Goal: Information Seeking & Learning: Understand process/instructions

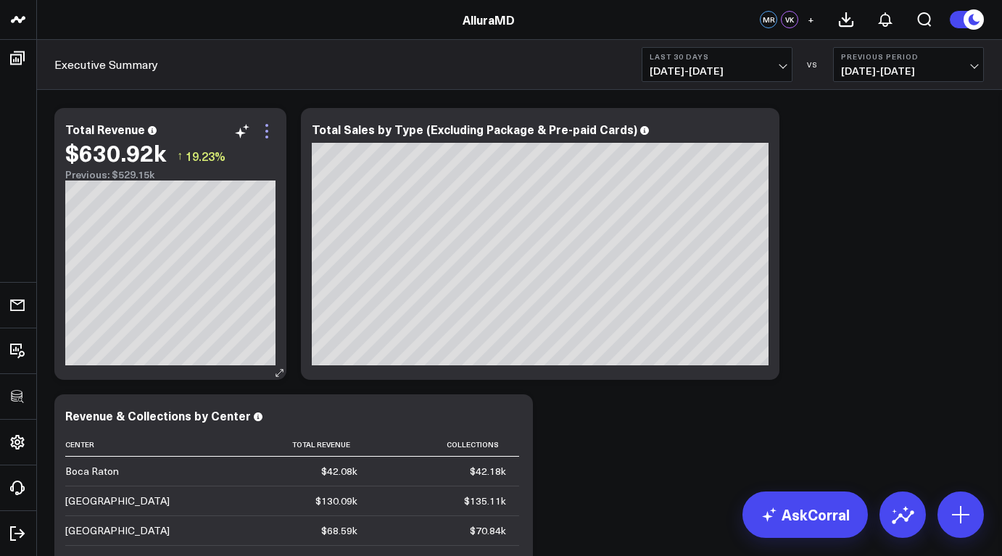
click at [270, 132] on icon at bounding box center [266, 131] width 17 height 17
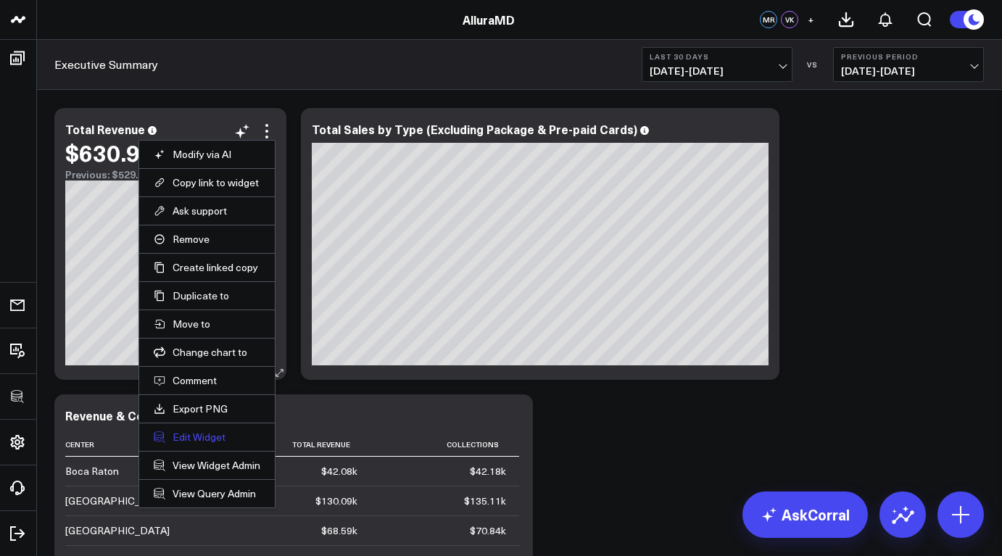
click at [207, 439] on button "Edit Widget" at bounding box center [207, 437] width 107 height 13
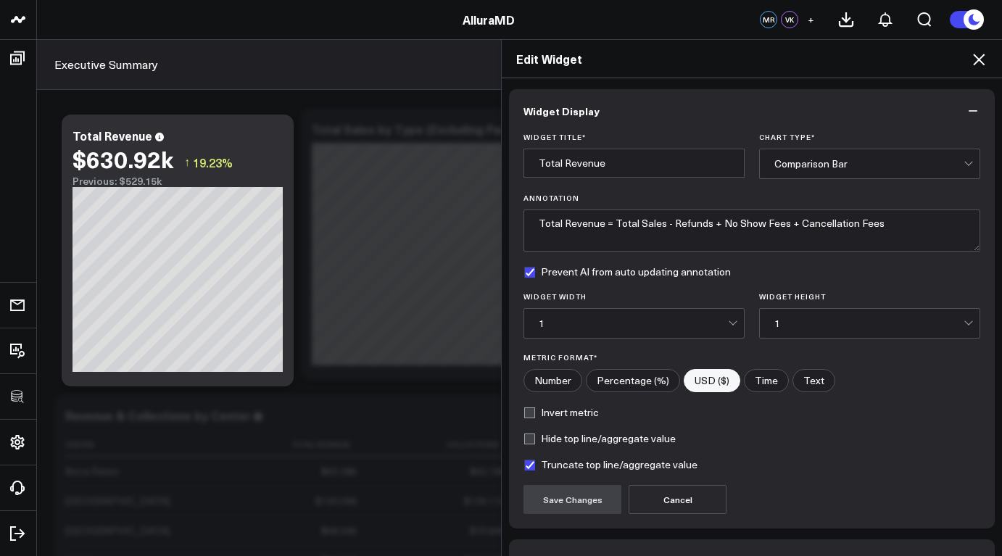
scroll to position [91, 0]
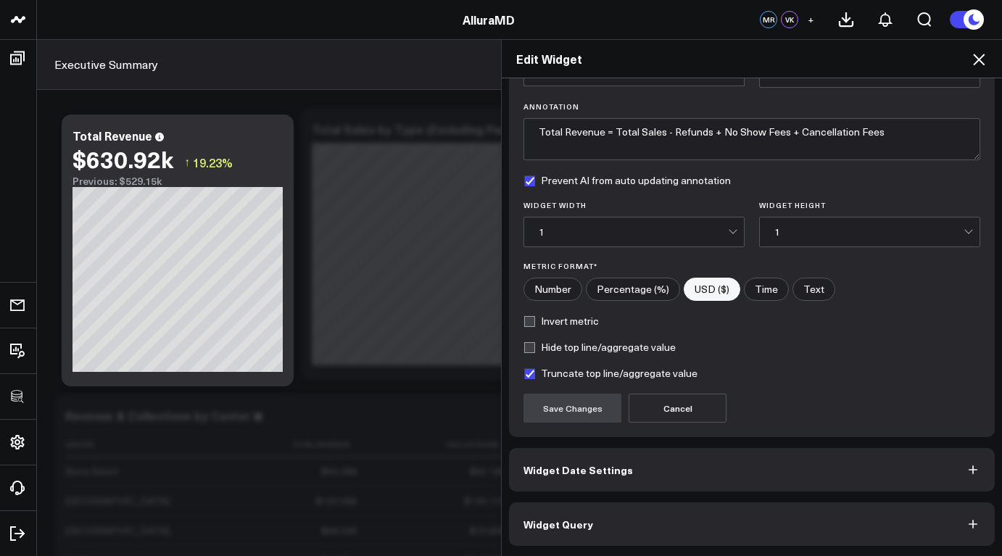
click at [648, 532] on button "Widget Query" at bounding box center [752, 525] width 486 height 44
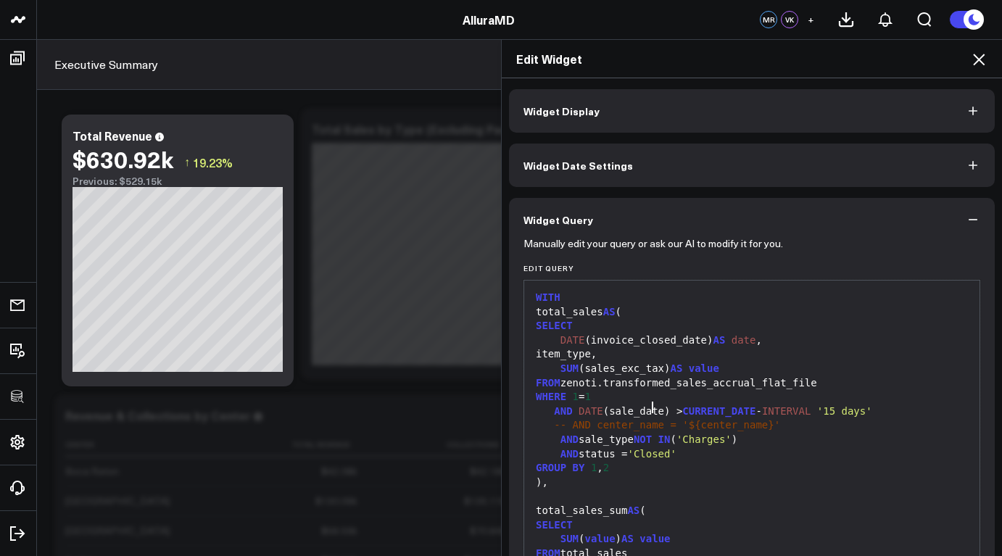
click at [644, 405] on div "AND DATE (sale_date) > CURRENT_DATE - INTERVAL '15 days'" at bounding box center [752, 412] width 441 height 15
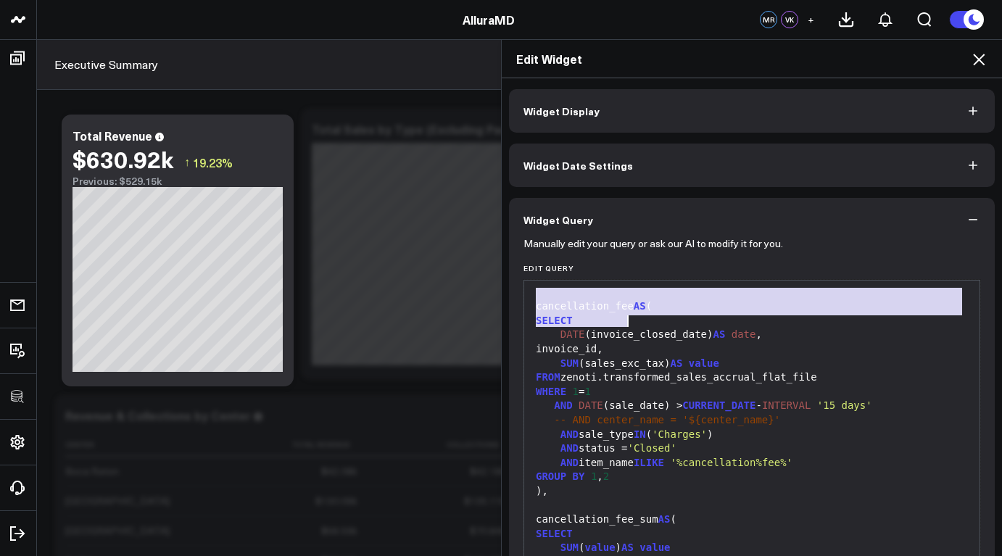
scroll to position [154, 0]
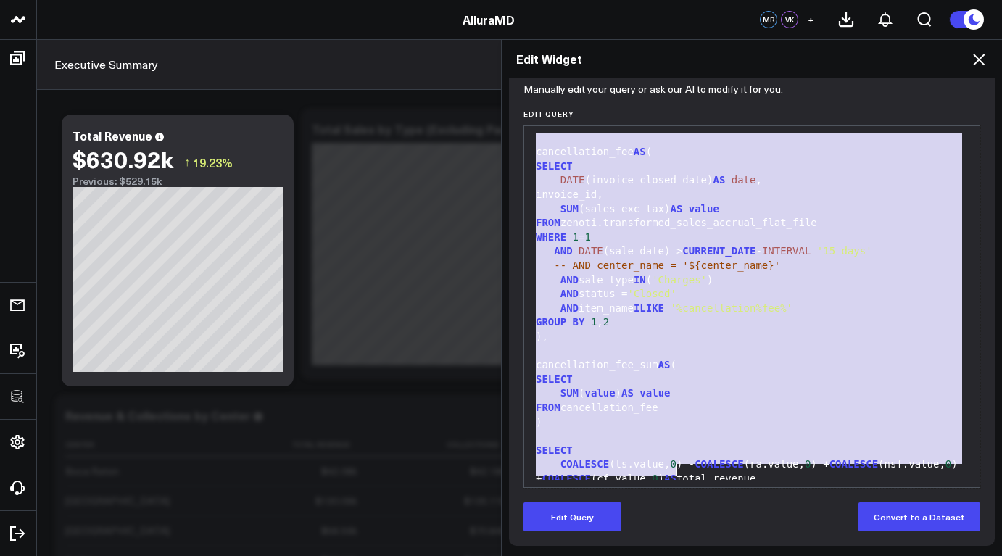
drag, startPoint x: 532, startPoint y: 300, endPoint x: 703, endPoint y: 468, distance: 240.0
copy div "WITH total_sales AS ( SELECT DATE (invoice_closed_date) AS date , item_type, SU…"
click at [313, 227] on div "Edit Widget Widget Display Widget Date Settings Widget Query Manually edit your…" at bounding box center [501, 297] width 1002 height 517
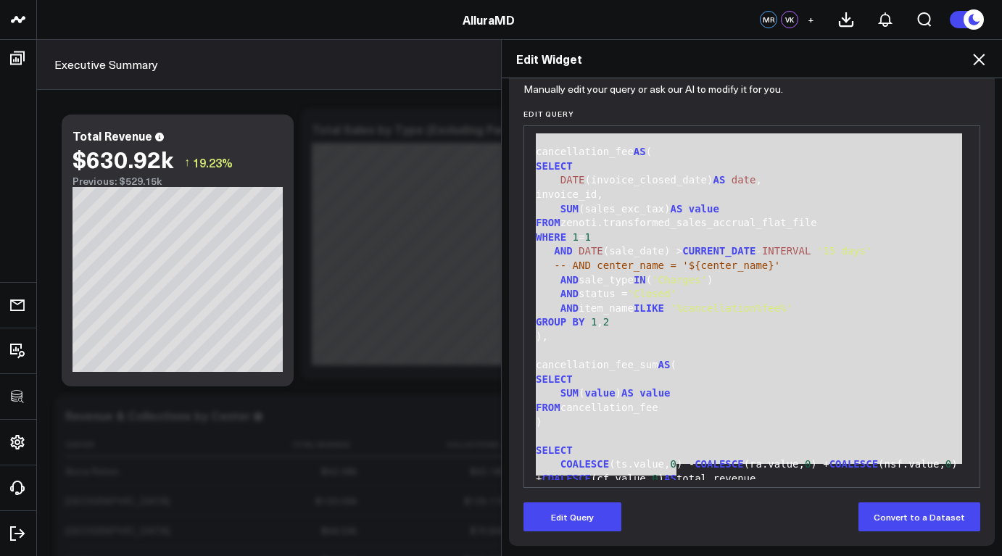
click at [984, 57] on icon at bounding box center [978, 59] width 17 height 17
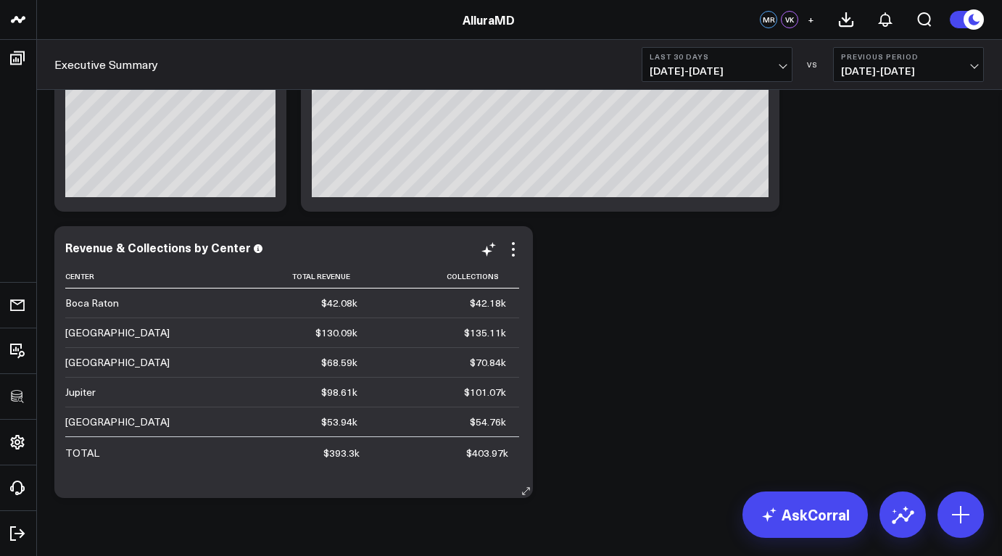
scroll to position [205, 0]
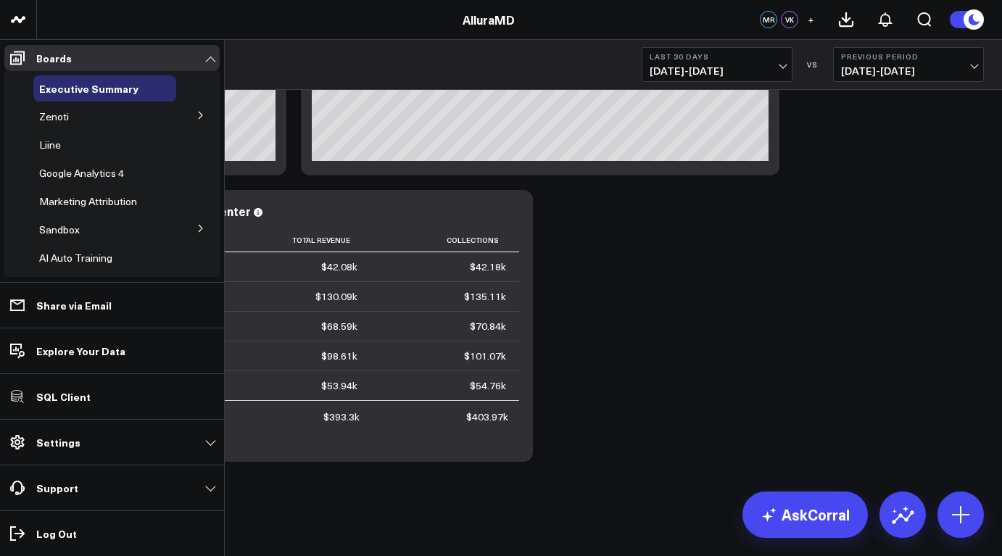
click at [182, 117] on button at bounding box center [201, 115] width 38 height 22
click at [114, 191] on span "KPI & Performance Review" at bounding box center [92, 200] width 89 height 25
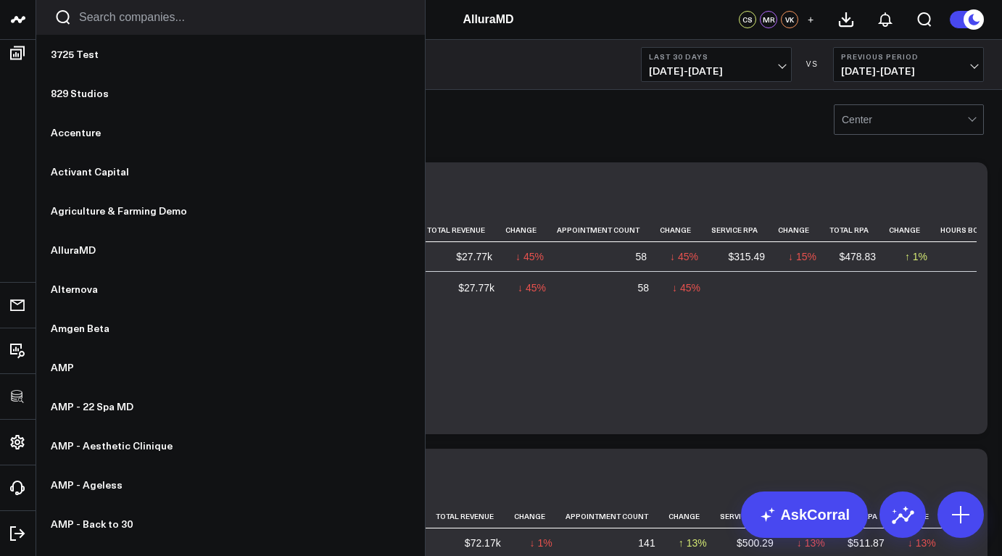
scroll to position [18, 0]
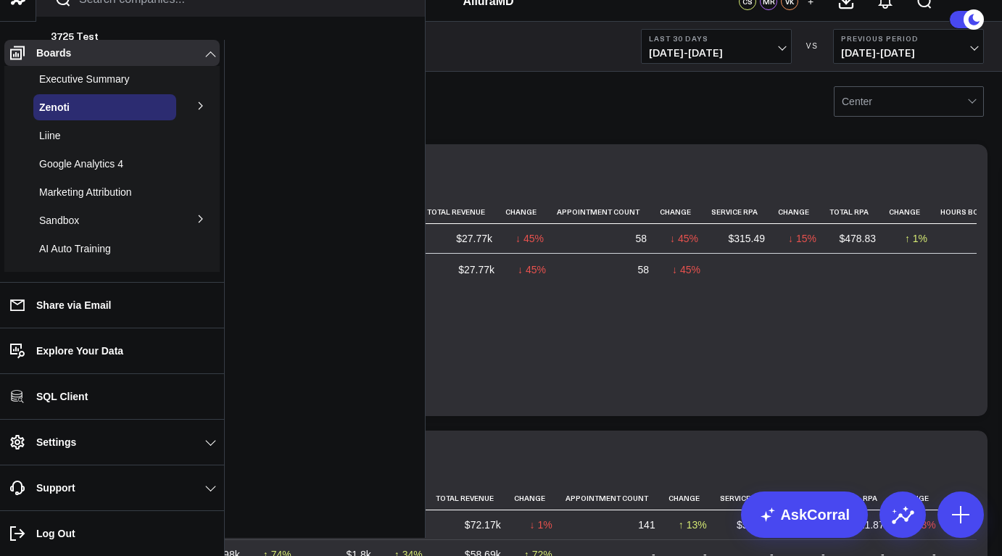
click at [0, 0] on span "Business Overview" at bounding box center [0, 0] width 0 height 0
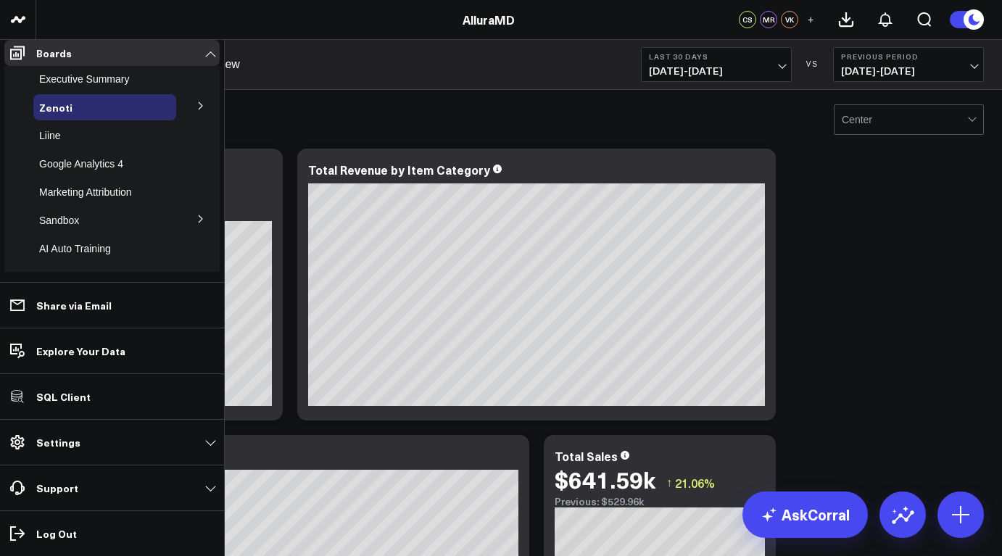
click at [0, 0] on span "Sales Accrual" at bounding box center [0, 0] width 0 height 0
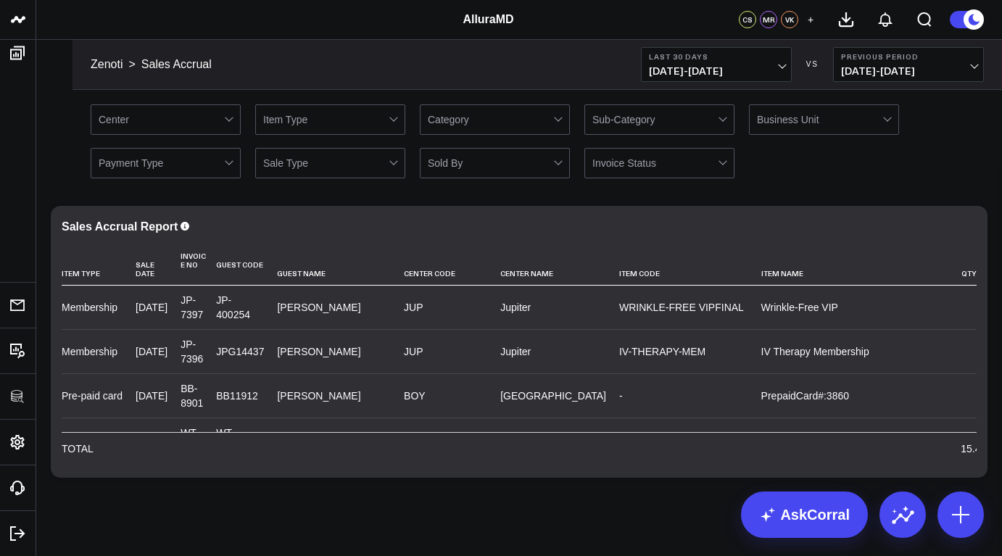
click at [648, 159] on div "Invoice Status" at bounding box center [654, 163] width 125 height 12
click at [709, 165] on div at bounding box center [654, 163] width 125 height 29
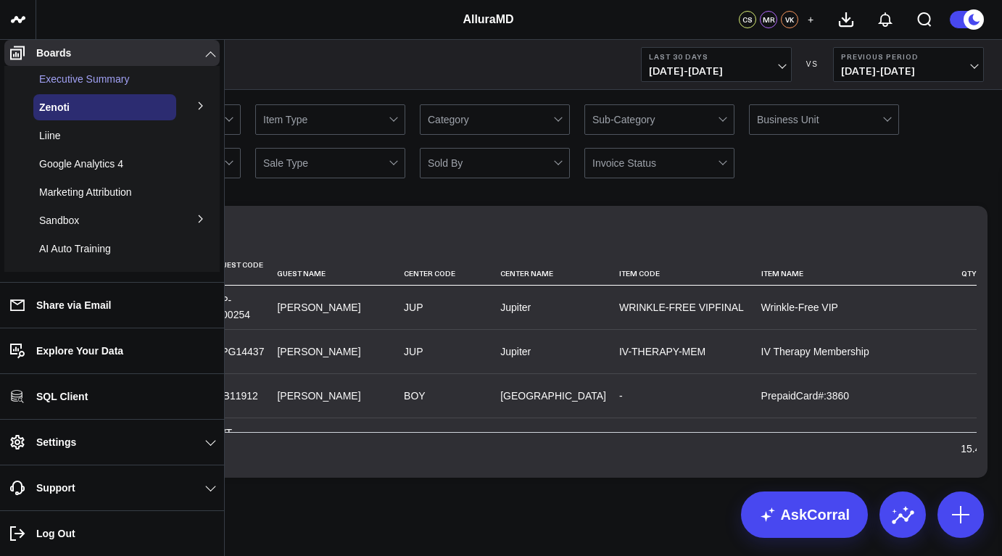
click at [85, 92] on div "Executive Summary" at bounding box center [104, 79] width 143 height 26
click at [81, 83] on span "Executive Summary" at bounding box center [84, 79] width 90 height 12
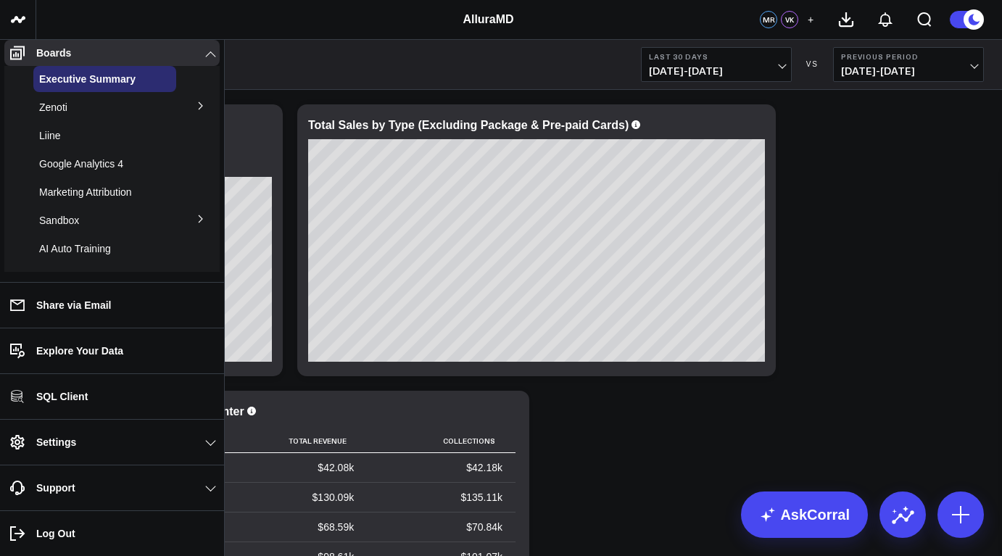
click at [189, 116] on button at bounding box center [201, 105] width 38 height 22
click at [105, 139] on span "Business Overview" at bounding box center [91, 134] width 86 height 12
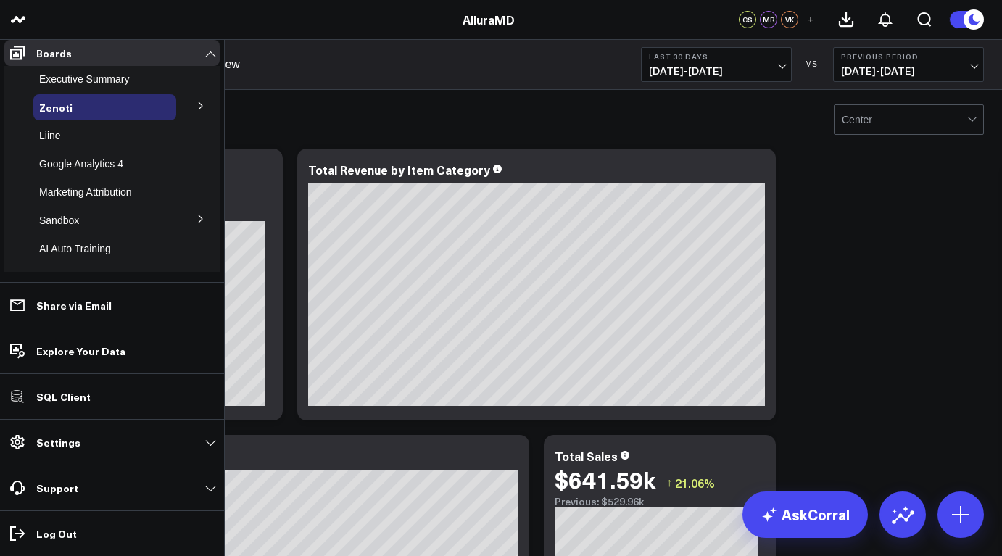
click at [0, 0] on span "KPI & Performance Review" at bounding box center [0, 0] width 0 height 0
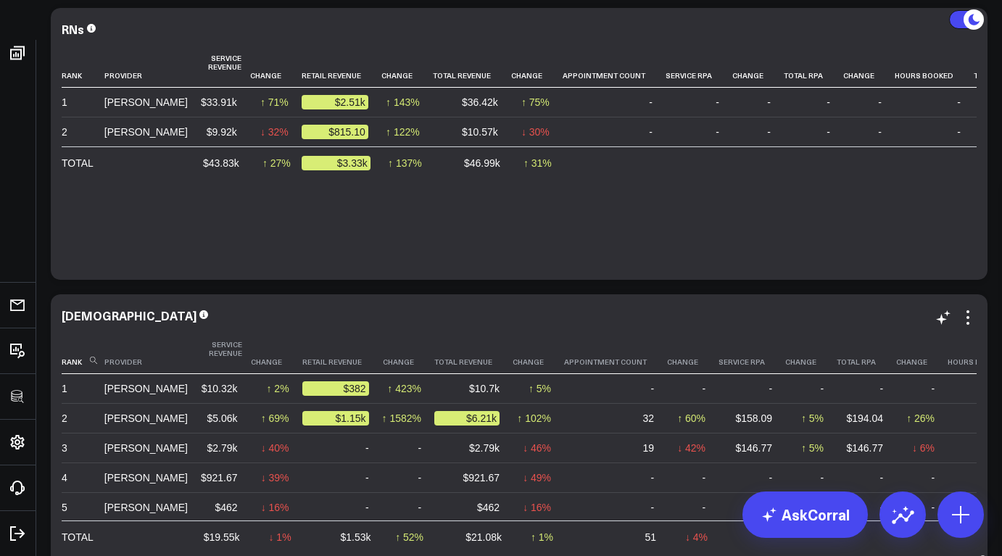
scroll to position [49, 0]
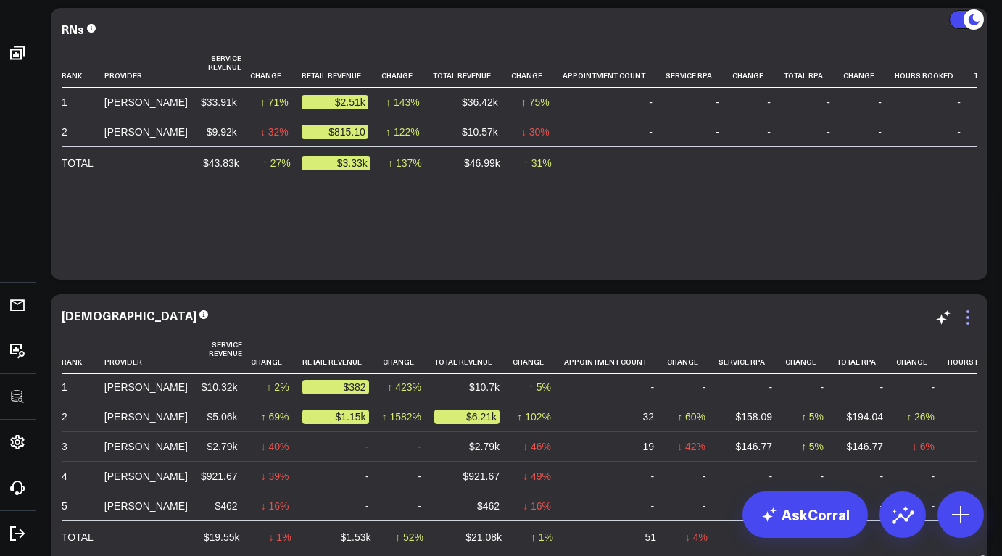
click at [970, 326] on icon at bounding box center [967, 317] width 17 height 17
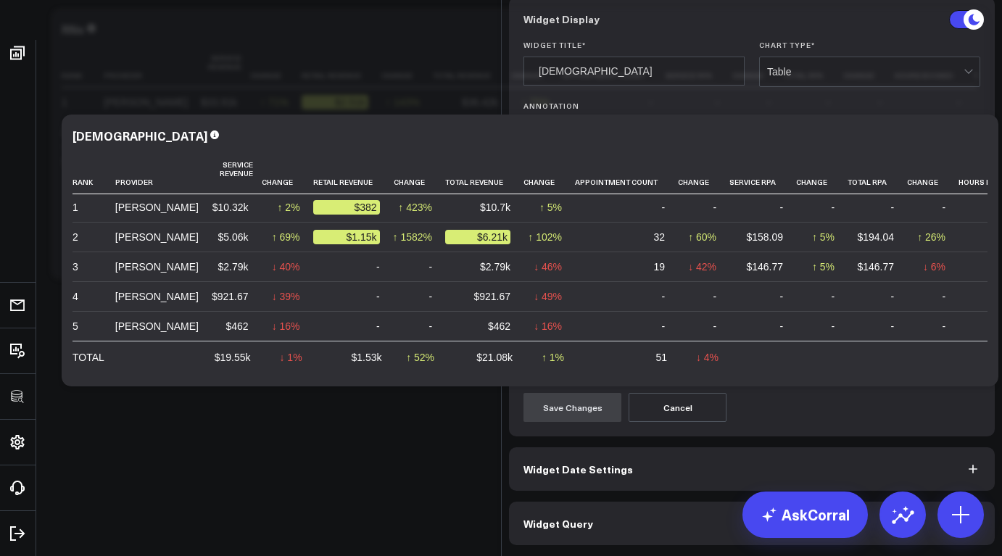
scroll to position [91, 0]
click at [574, 533] on button "Widget Query" at bounding box center [752, 524] width 486 height 44
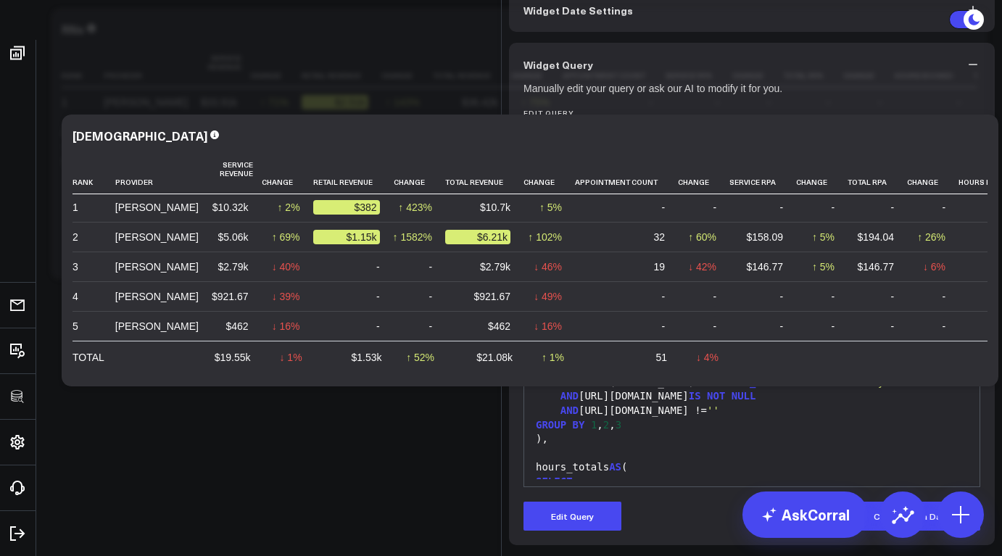
scroll to position [1648, 0]
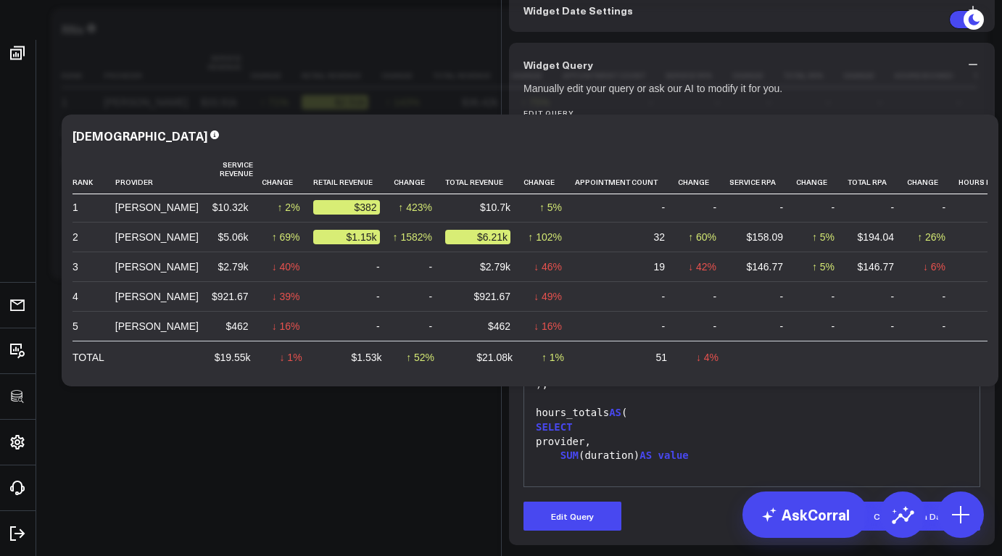
click at [658, 336] on div "AND DATE (a.start_time) > CURRENT_DATE - INTERVAL '15 days'" at bounding box center [752, 328] width 441 height 15
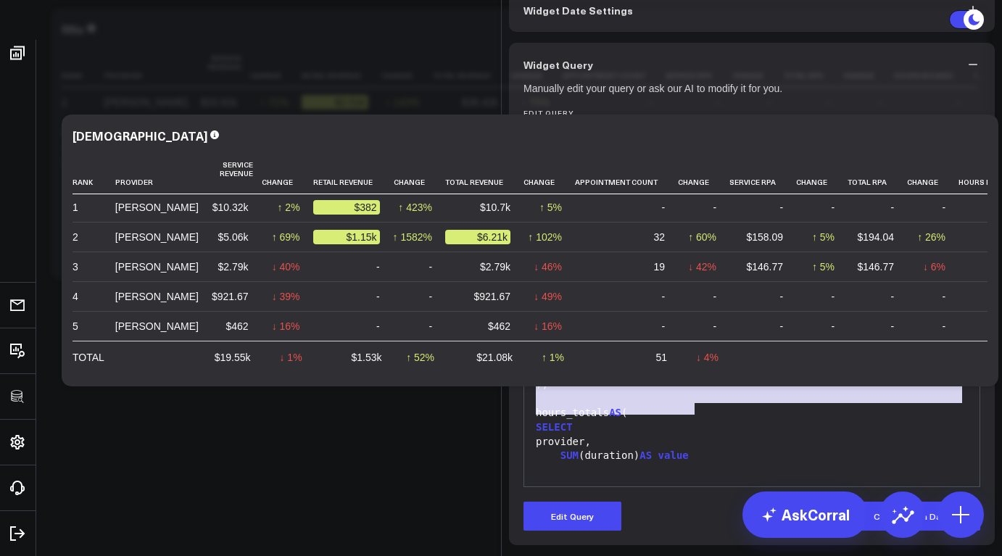
copy div "JOIN zenoti.centers c ON a.center_id = c.id WHERE 1 = 1 --AND c.name = '${cente…"
